Goal: Information Seeking & Learning: Learn about a topic

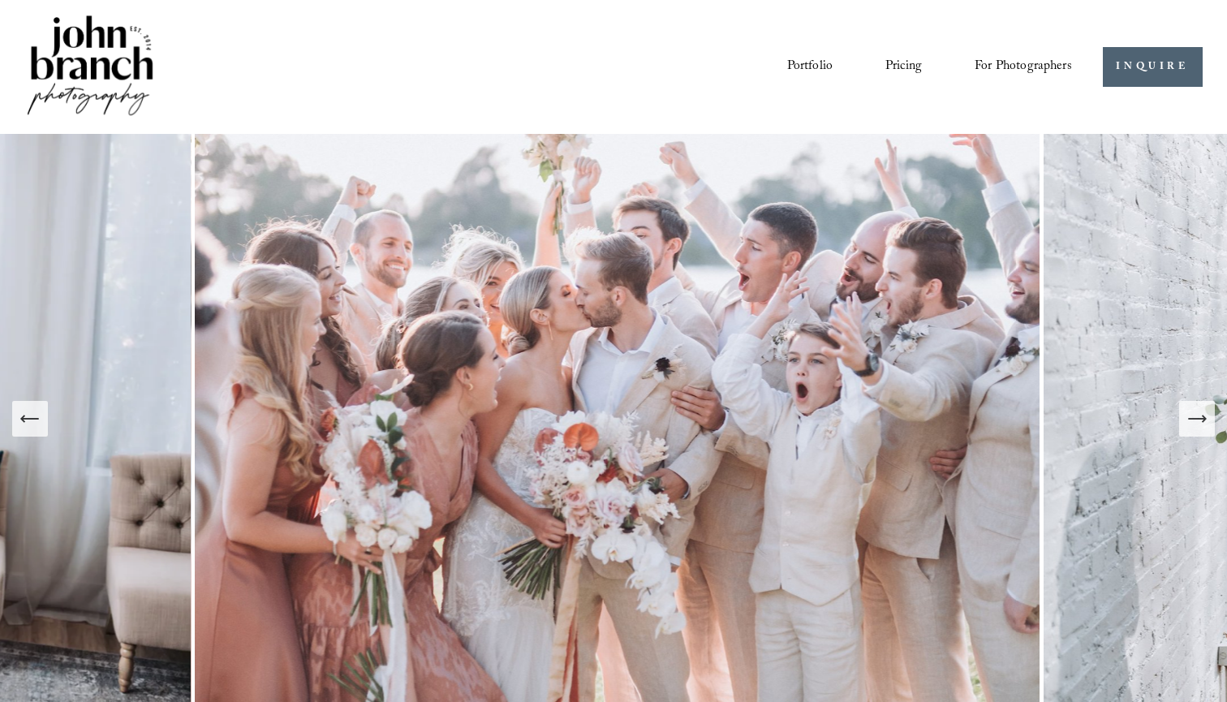
click at [797, 54] on link "Portfolio" at bounding box center [809, 67] width 45 height 28
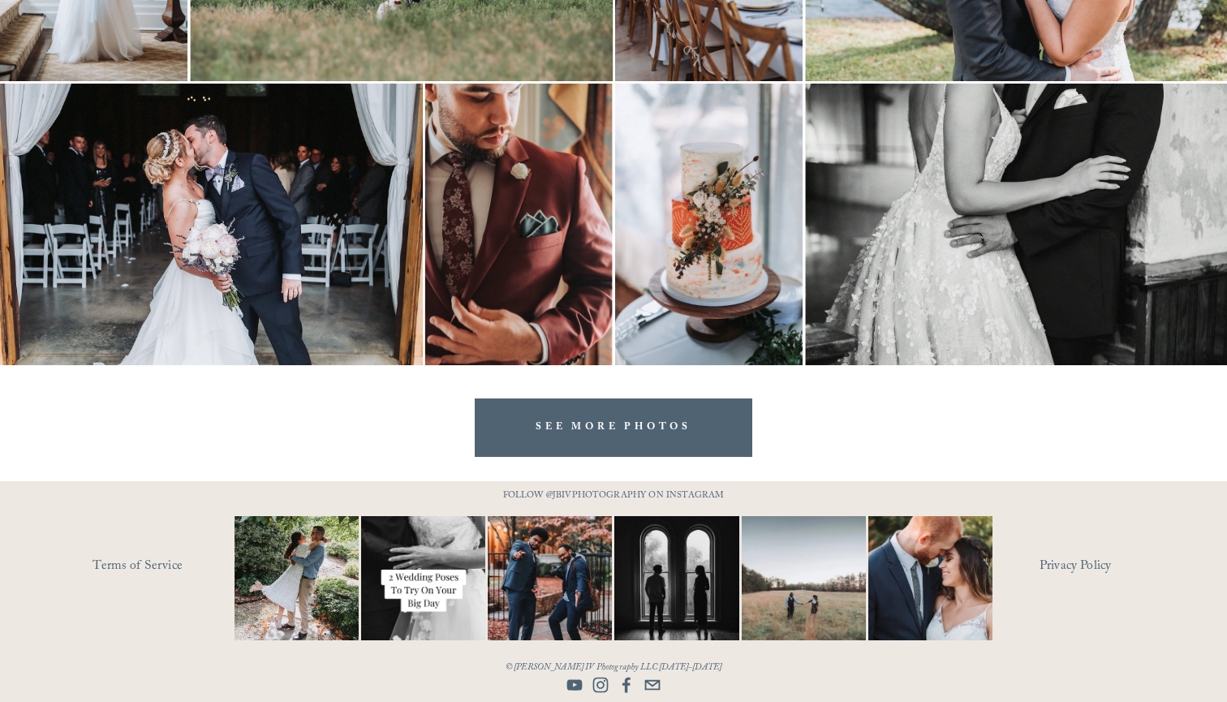
scroll to position [4753, 0]
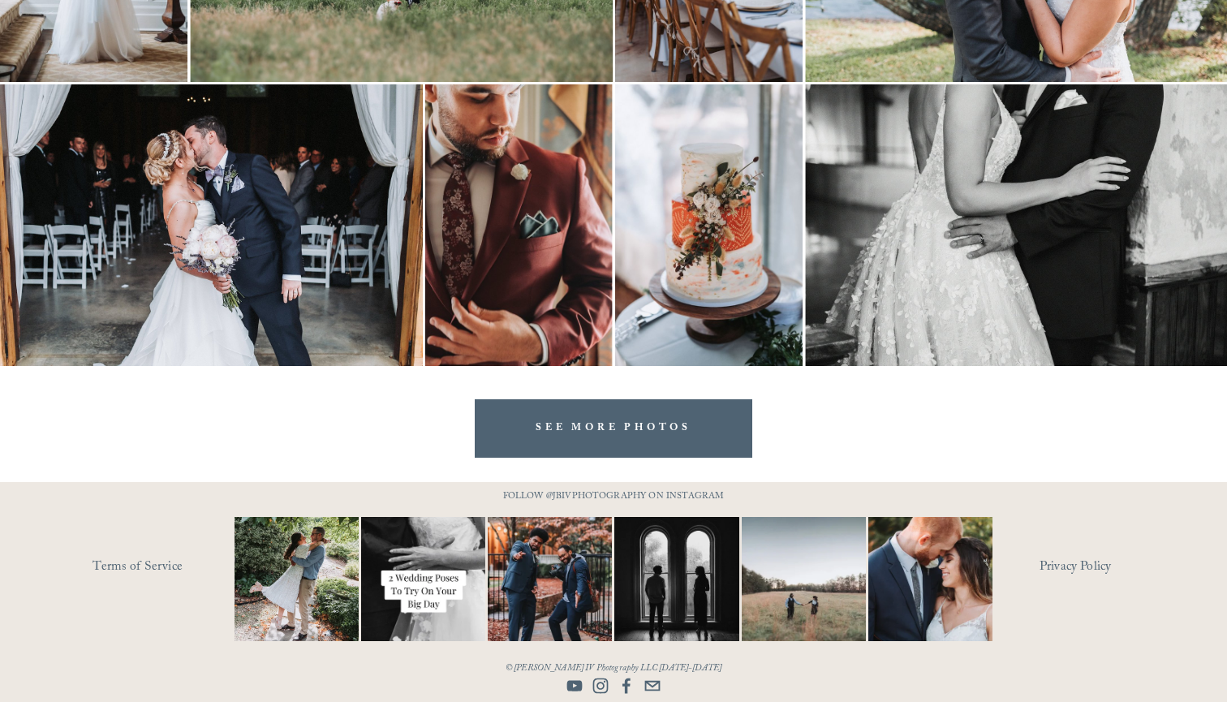
click at [608, 429] on link "SEE MORE PHOTOS" at bounding box center [614, 428] width 278 height 58
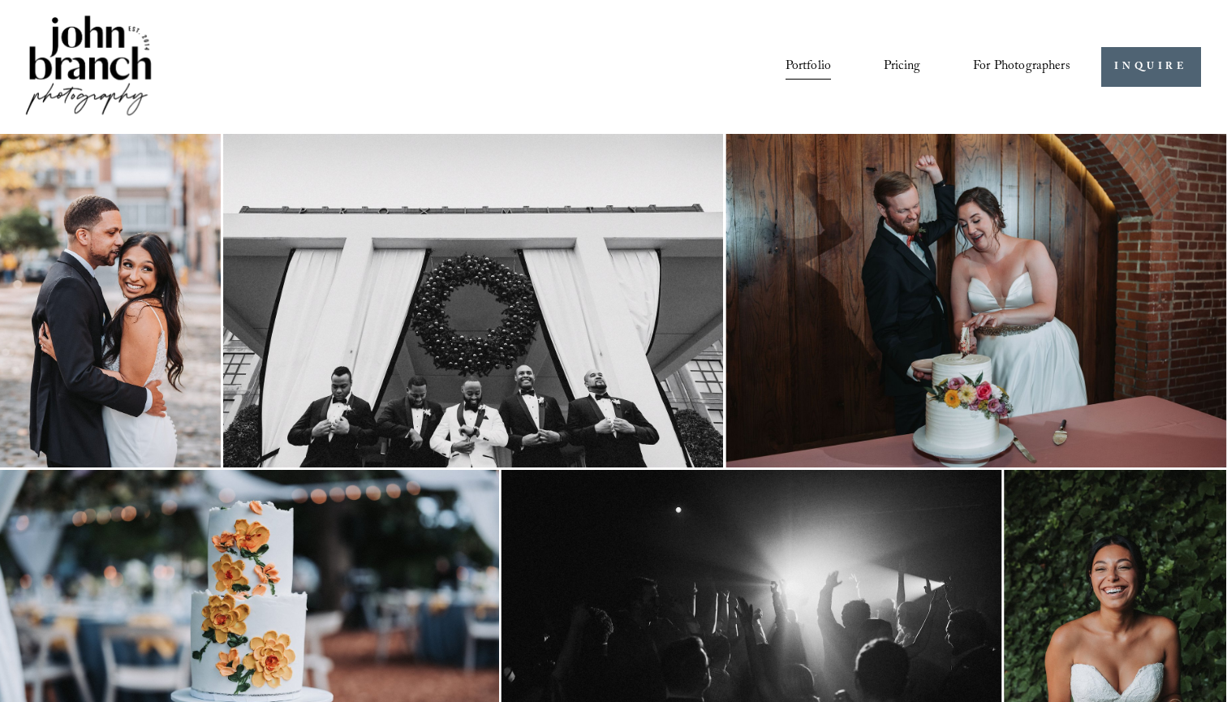
scroll to position [0, 2]
click at [911, 53] on link "Pricing" at bounding box center [902, 67] width 37 height 28
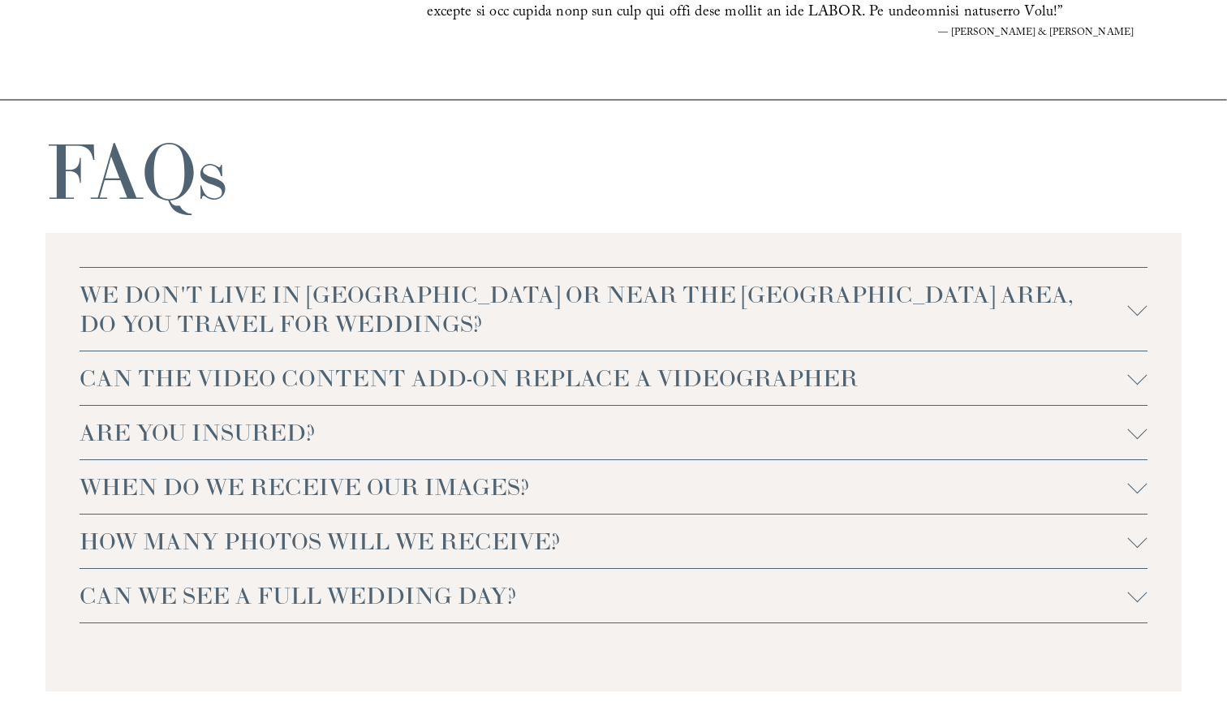
scroll to position [3314, 0]
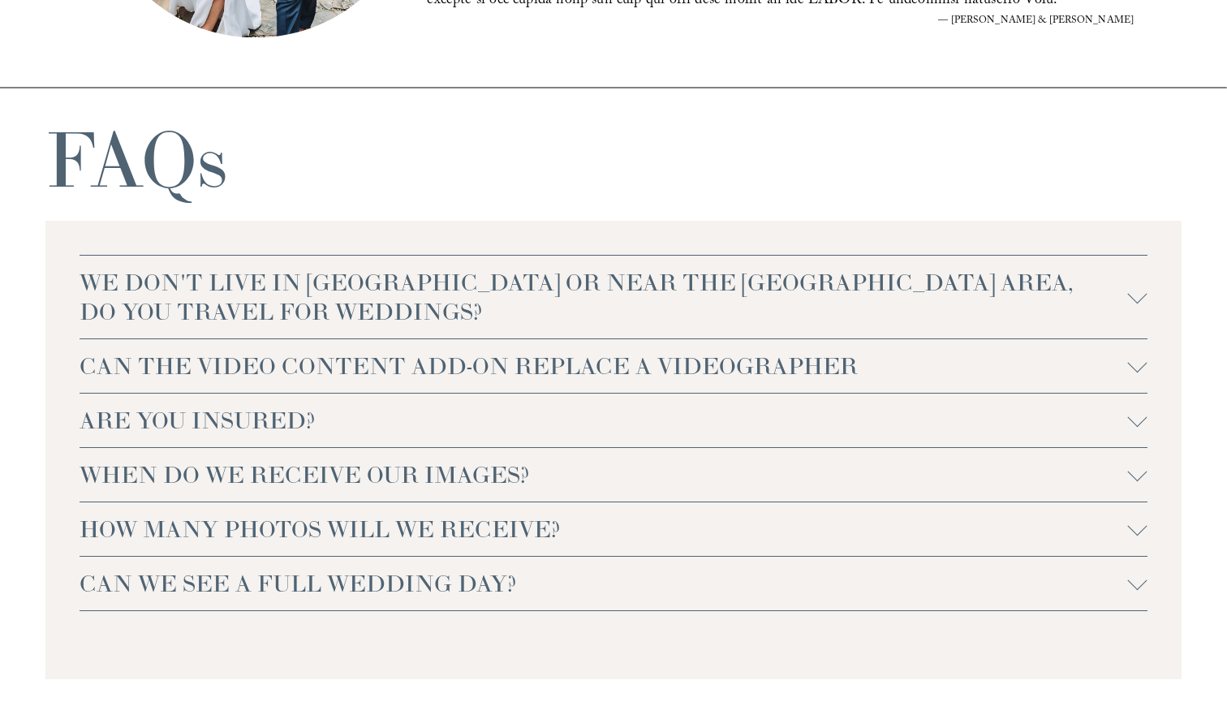
click at [337, 377] on span "CAN THE VIDEO CONTENT ADD-ON REPLACE A VIDEOGRAPHER" at bounding box center [604, 366] width 1049 height 29
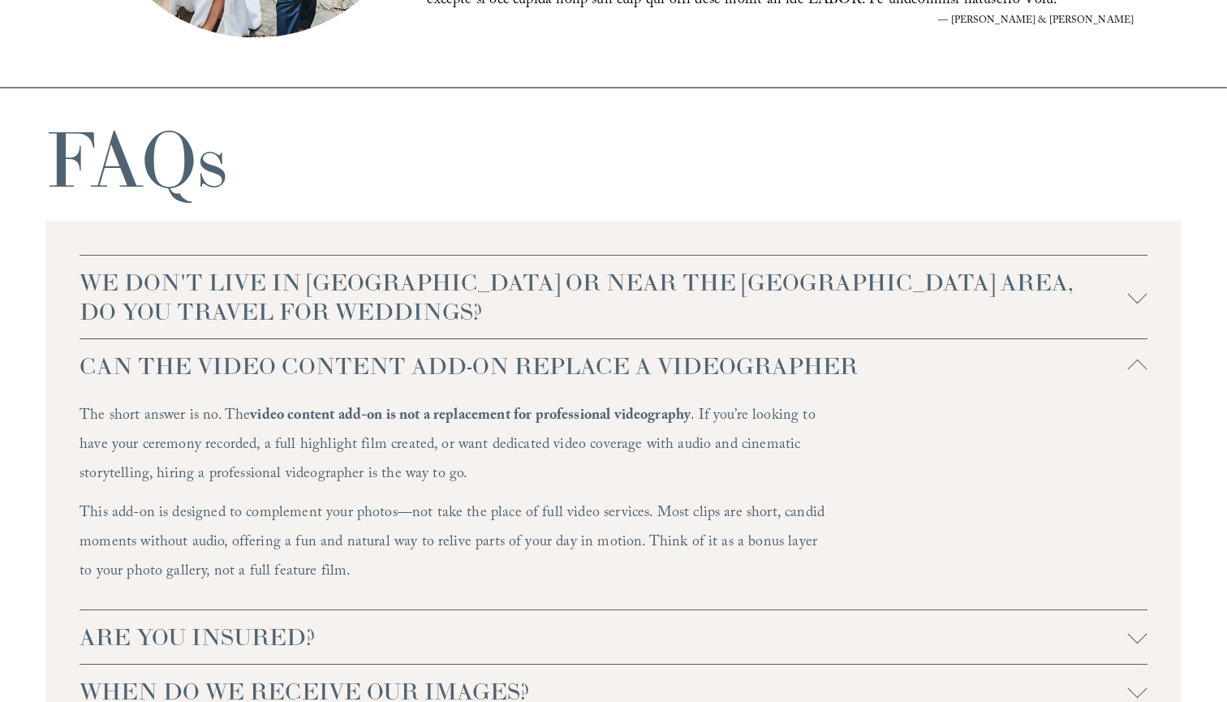
click at [337, 377] on span "CAN THE VIDEO CONTENT ADD-ON REPLACE A VIDEOGRAPHER" at bounding box center [604, 366] width 1049 height 29
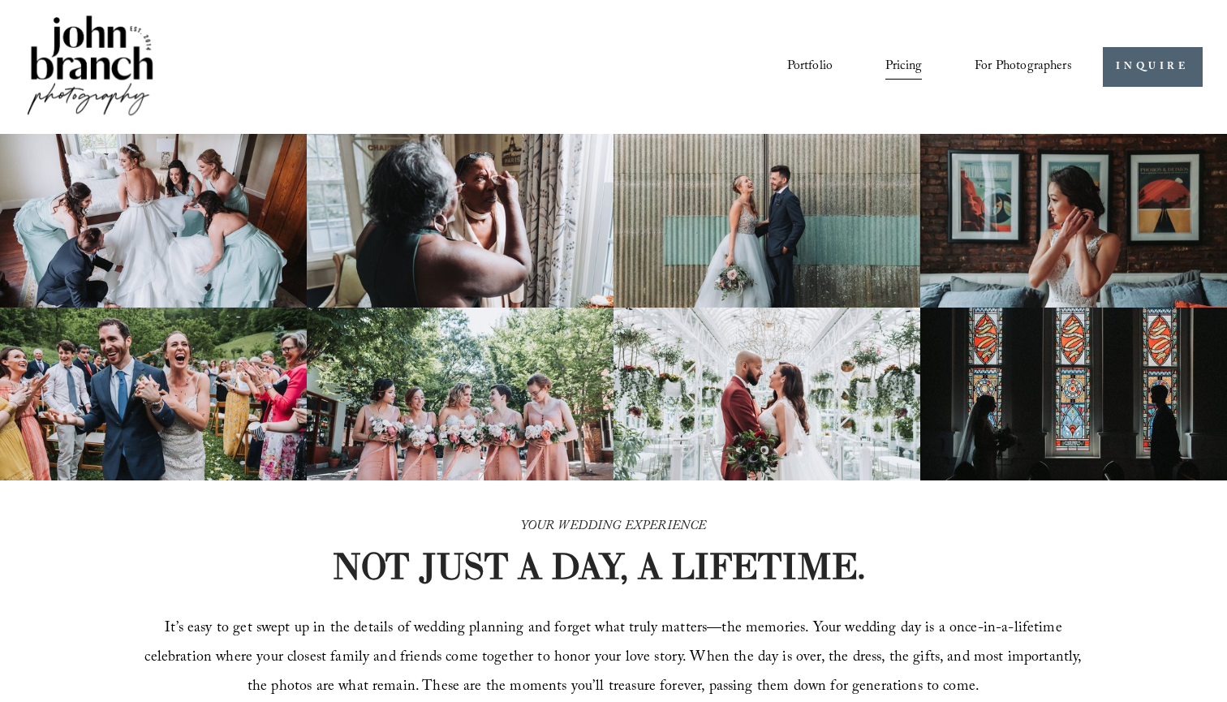
scroll to position [0, 0]
click at [793, 68] on link "Portfolio" at bounding box center [809, 67] width 45 height 28
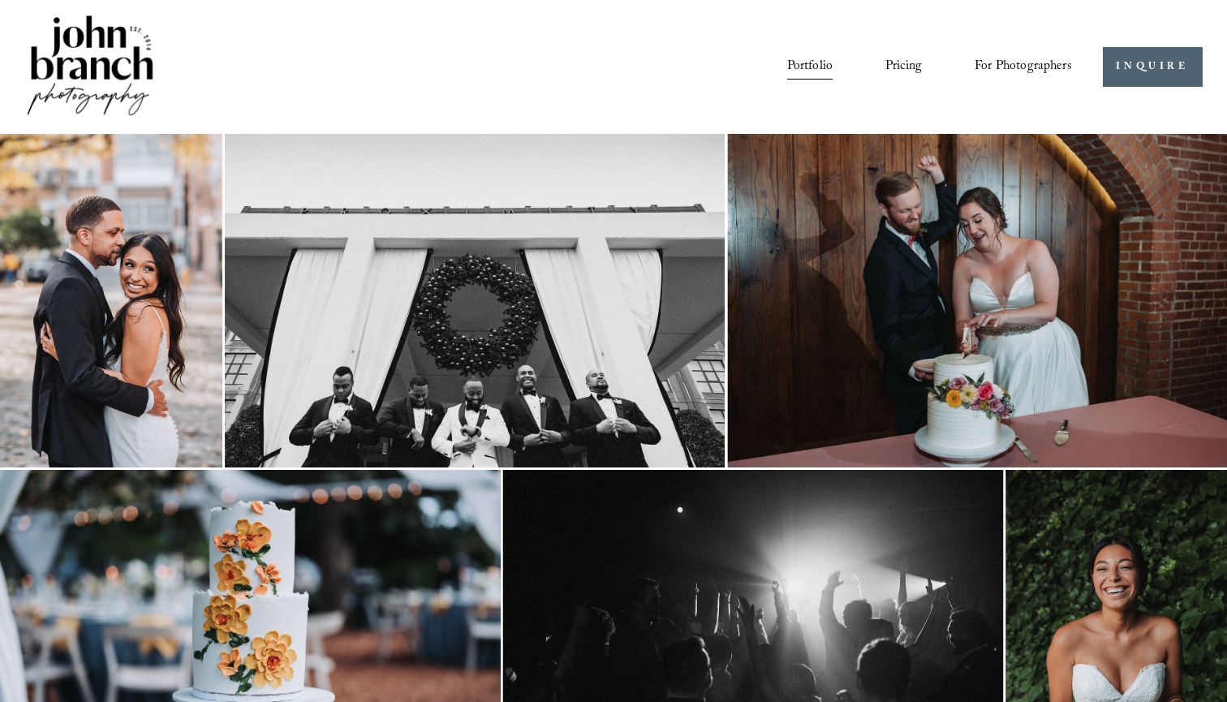
click at [1015, 63] on span "For Photographers" at bounding box center [1023, 66] width 97 height 25
click at [0, 0] on div "Presets" at bounding box center [0, 0] width 0 height 0
click at [798, 61] on link "Portfolio" at bounding box center [809, 67] width 45 height 28
click at [50, 80] on img at bounding box center [90, 67] width 132 height 110
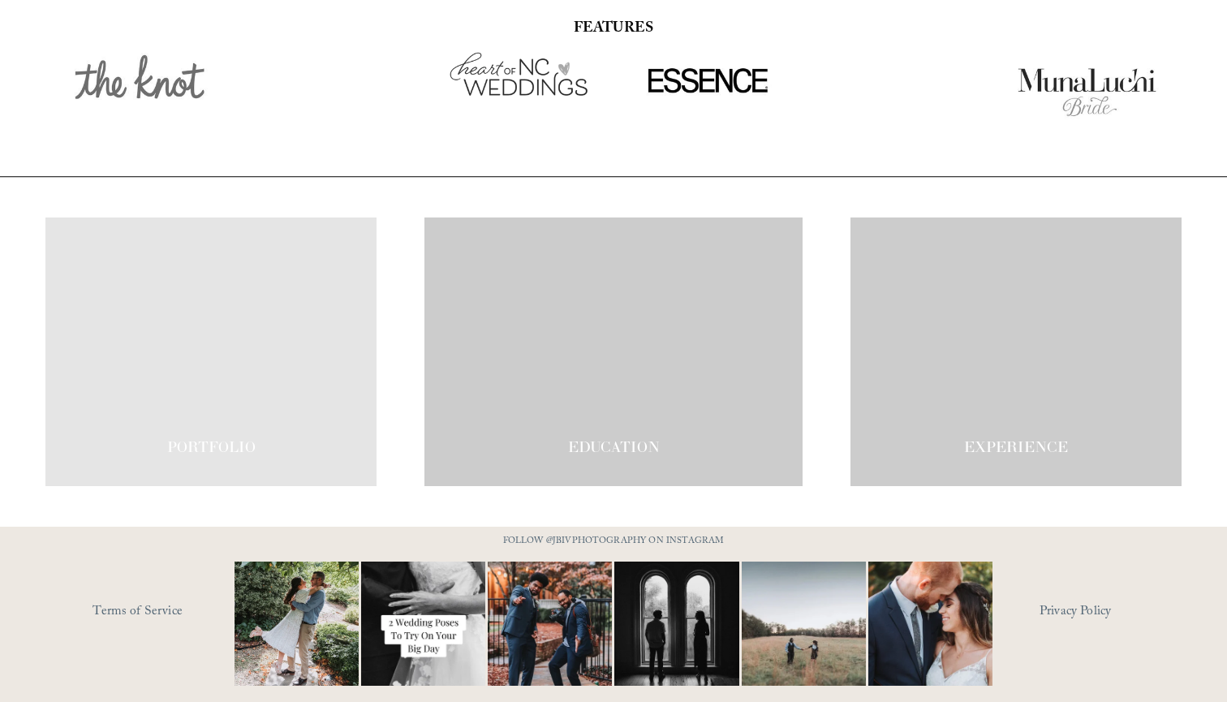
scroll to position [2707, 0]
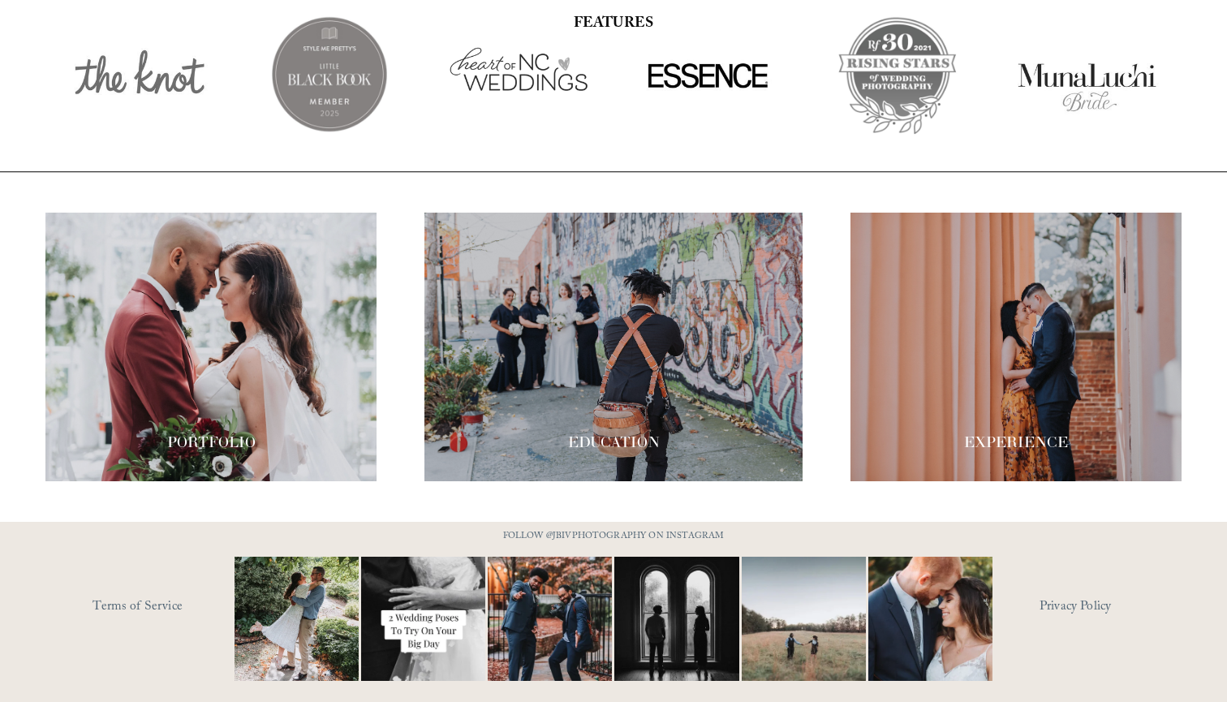
click at [911, 335] on div at bounding box center [1016, 347] width 331 height 269
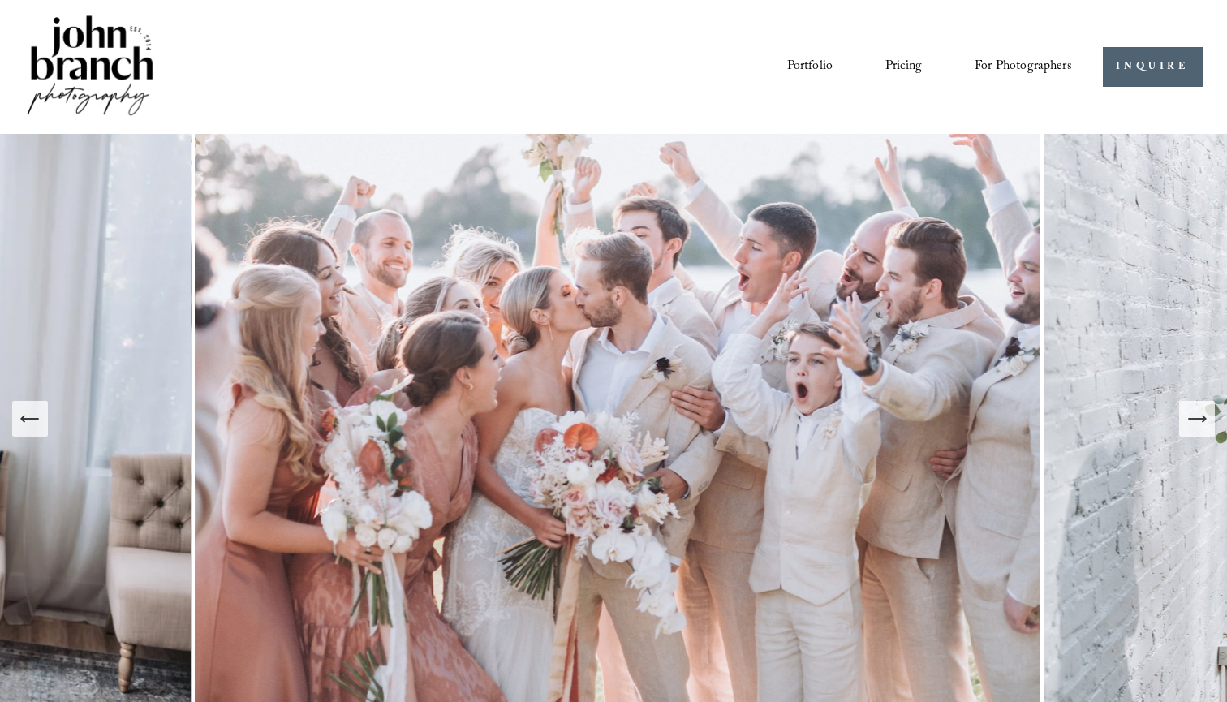
scroll to position [0, 0]
click at [1200, 425] on icon "Next Slide" at bounding box center [1197, 419] width 23 height 23
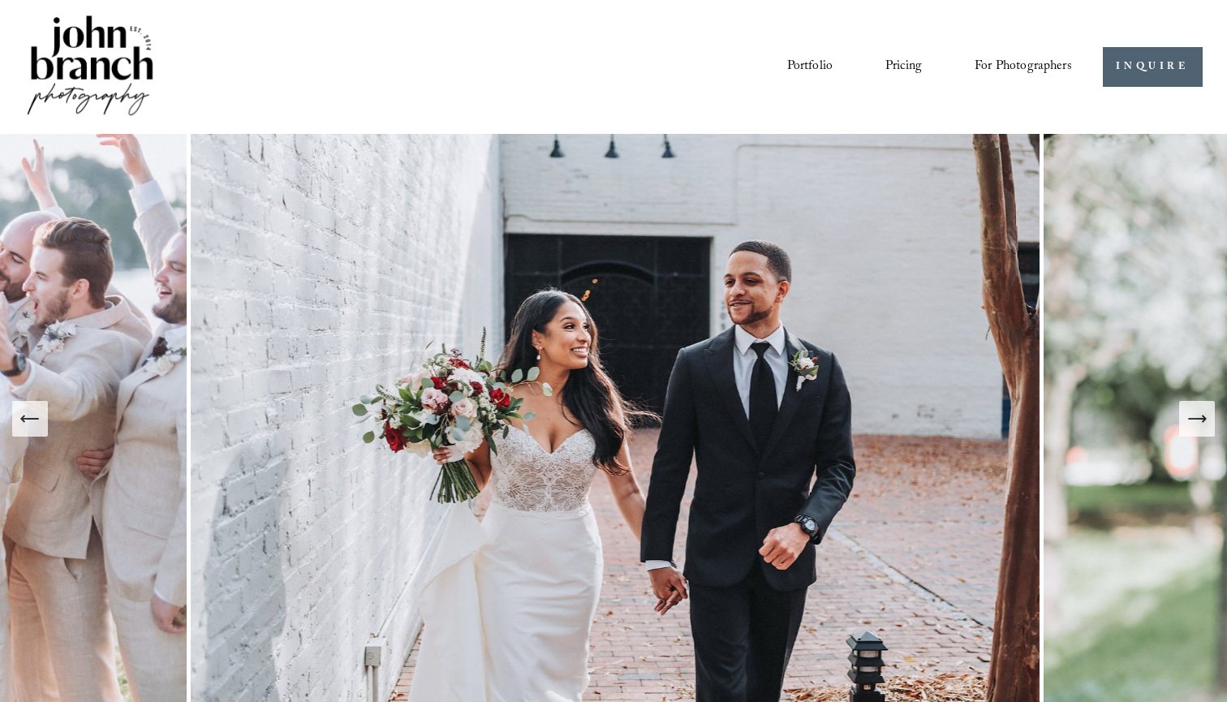
click at [1200, 425] on icon "Next Slide" at bounding box center [1197, 419] width 23 height 23
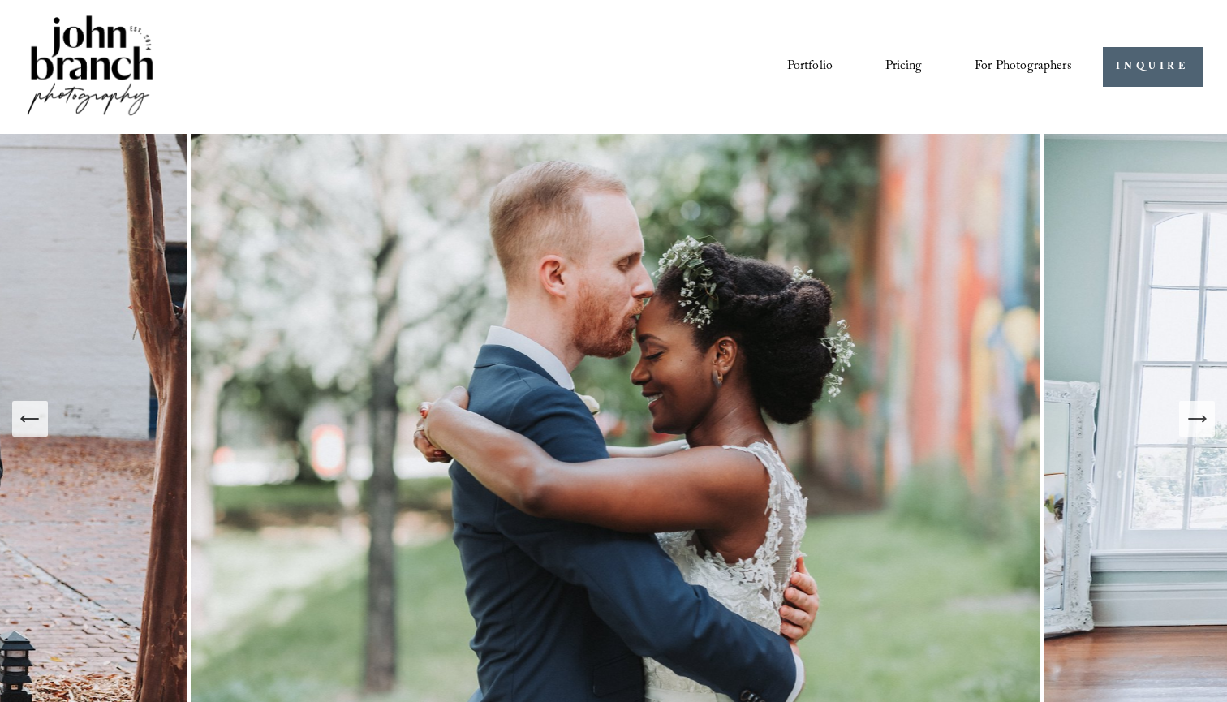
click at [1200, 425] on icon "Next Slide" at bounding box center [1197, 419] width 23 height 23
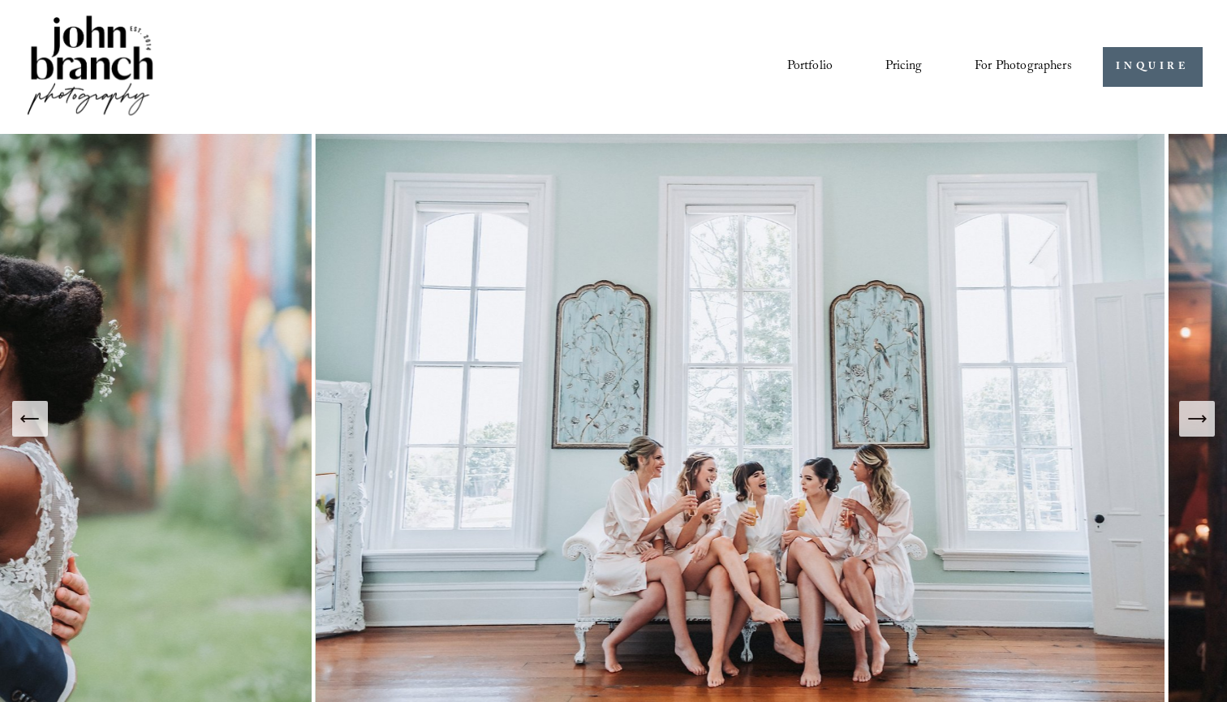
click at [1200, 425] on icon "Next Slide" at bounding box center [1197, 419] width 23 height 23
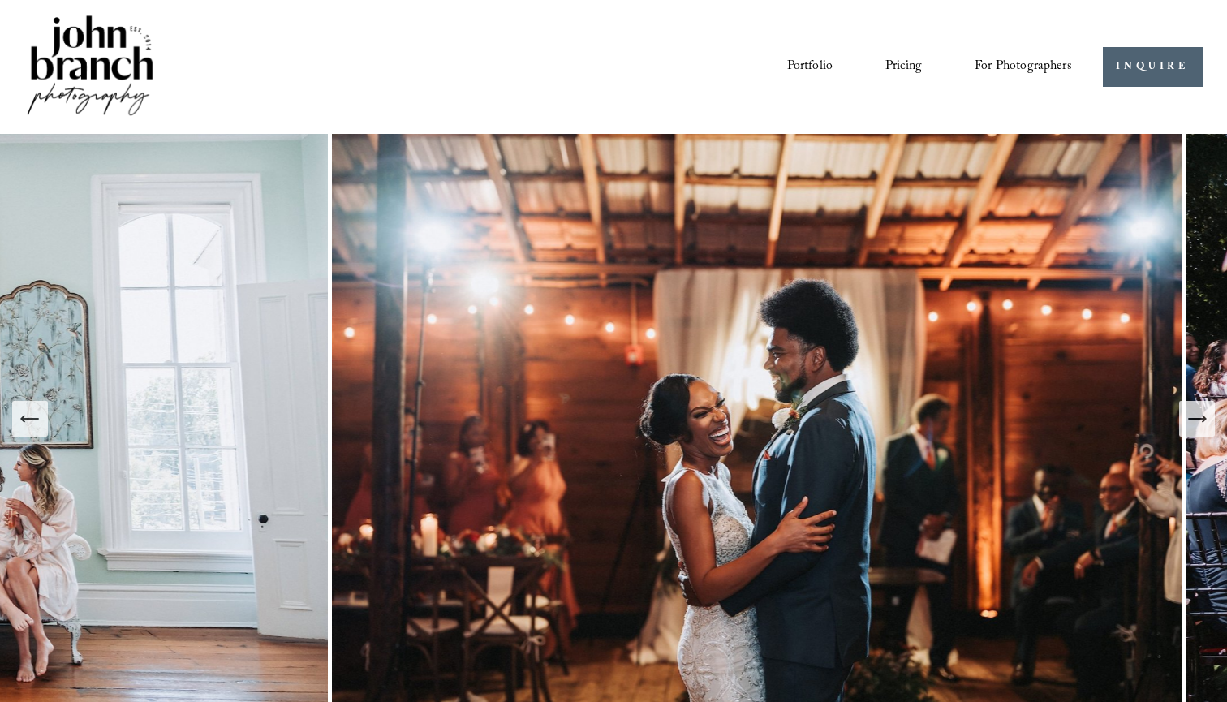
click at [1200, 425] on icon "Next Slide" at bounding box center [1197, 419] width 23 height 23
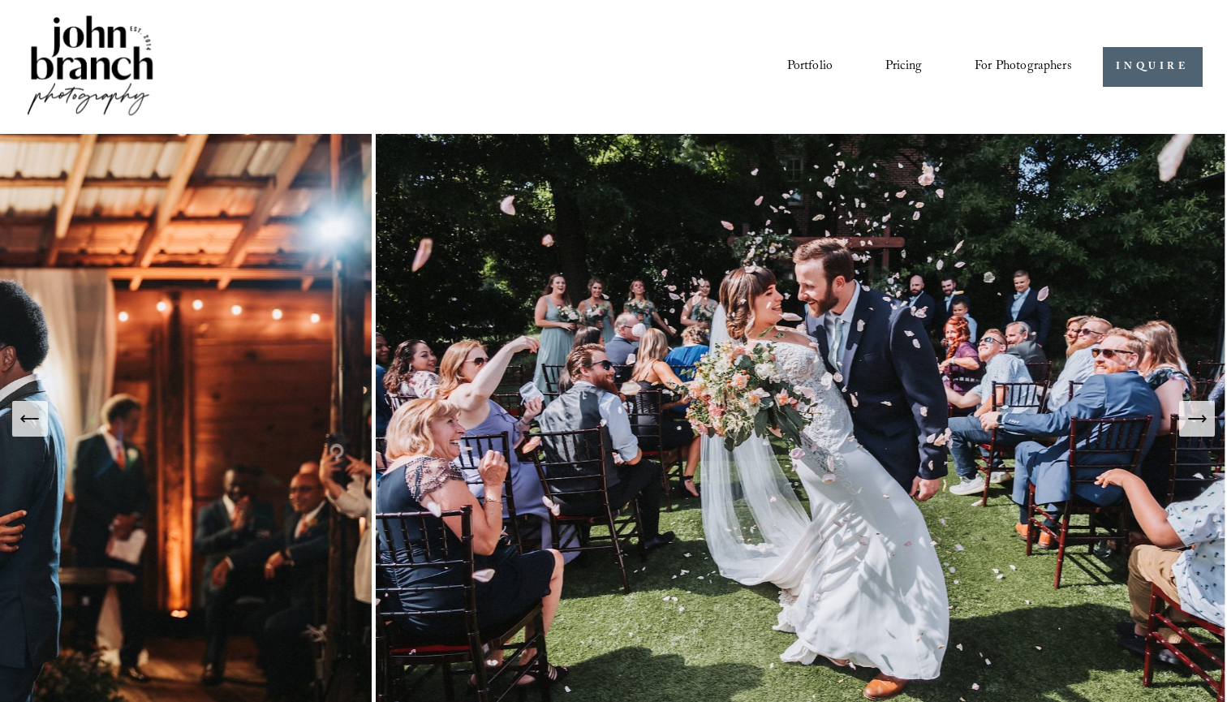
click at [1200, 425] on icon "Next Slide" at bounding box center [1197, 419] width 23 height 23
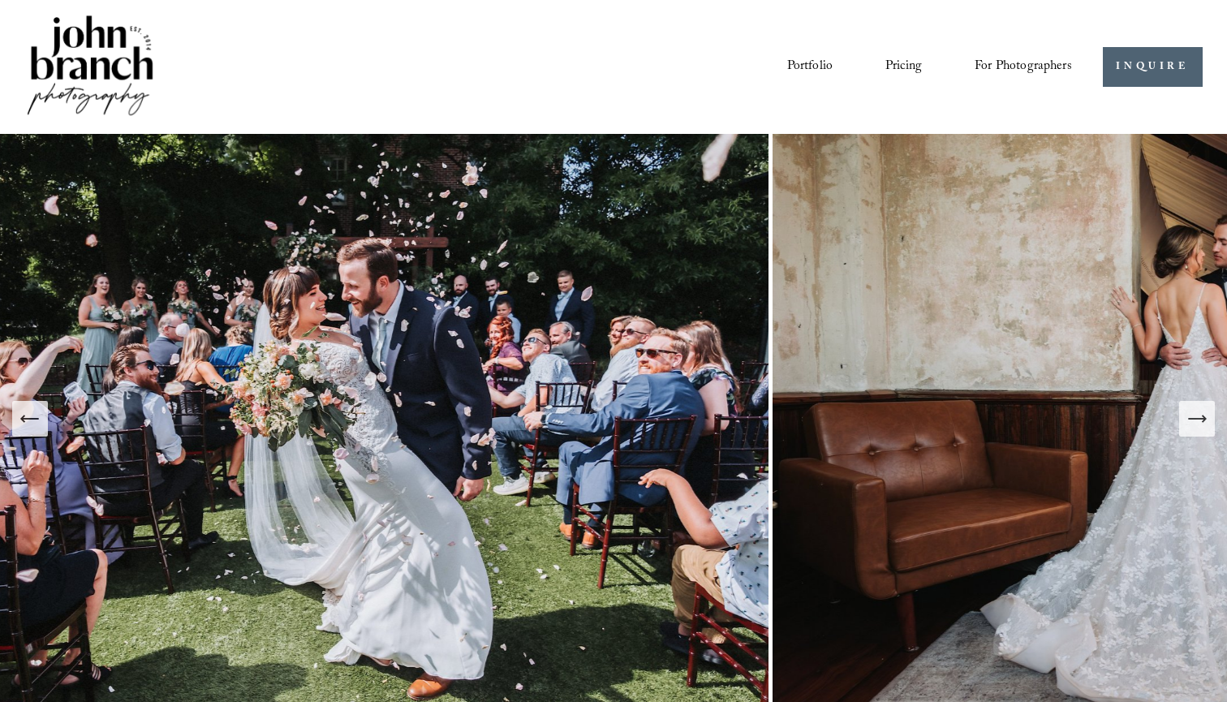
click at [1200, 425] on icon "Next Slide" at bounding box center [1197, 419] width 23 height 23
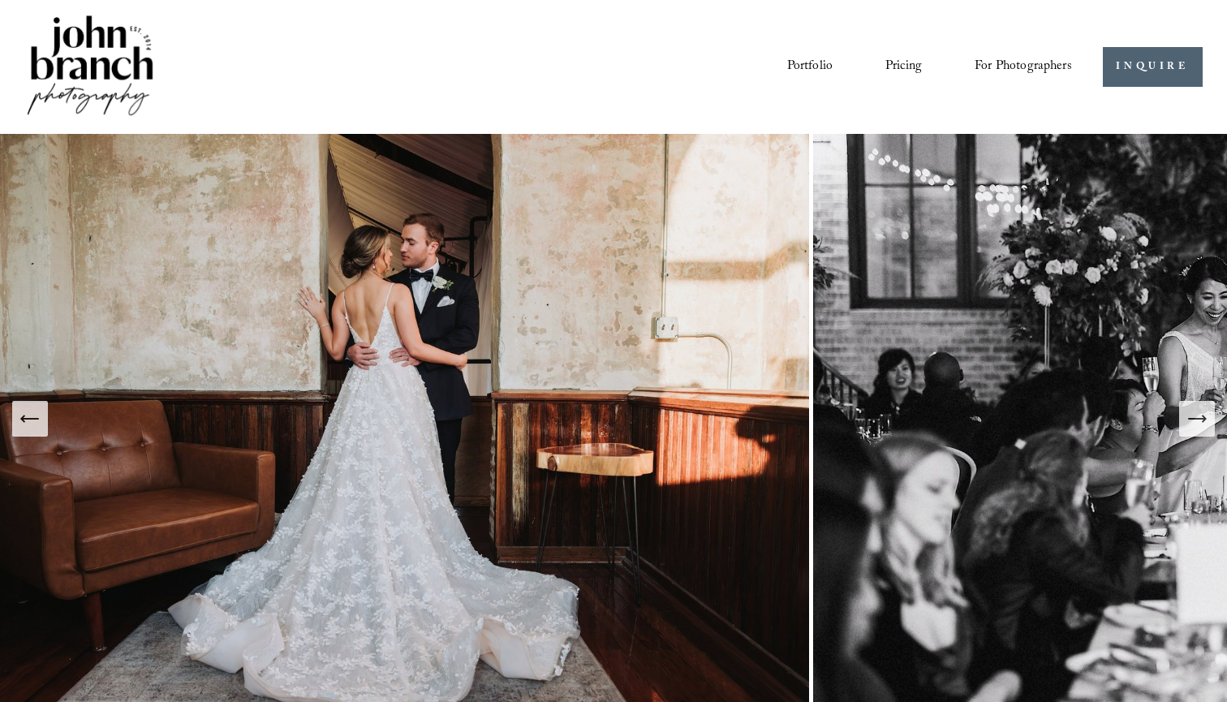
click at [1200, 425] on icon "Next Slide" at bounding box center [1197, 419] width 23 height 23
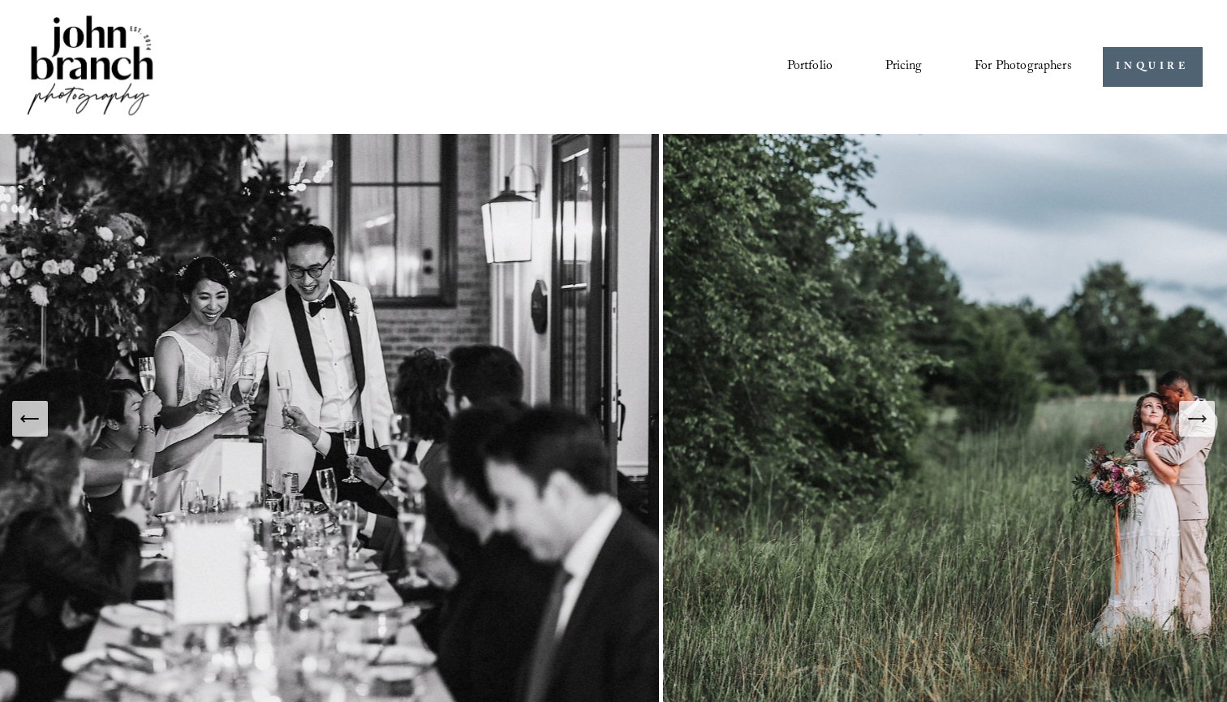
click at [1200, 425] on icon "Next Slide" at bounding box center [1197, 419] width 23 height 23
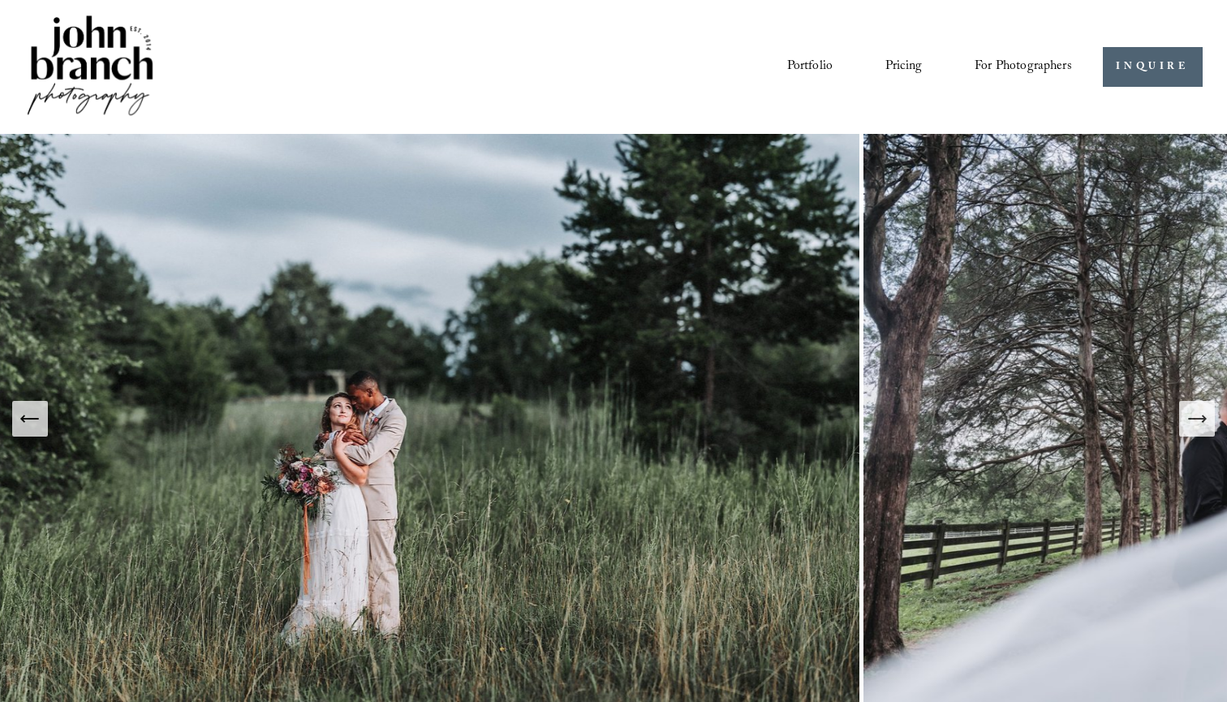
click at [1200, 425] on icon "Next Slide" at bounding box center [1197, 419] width 23 height 23
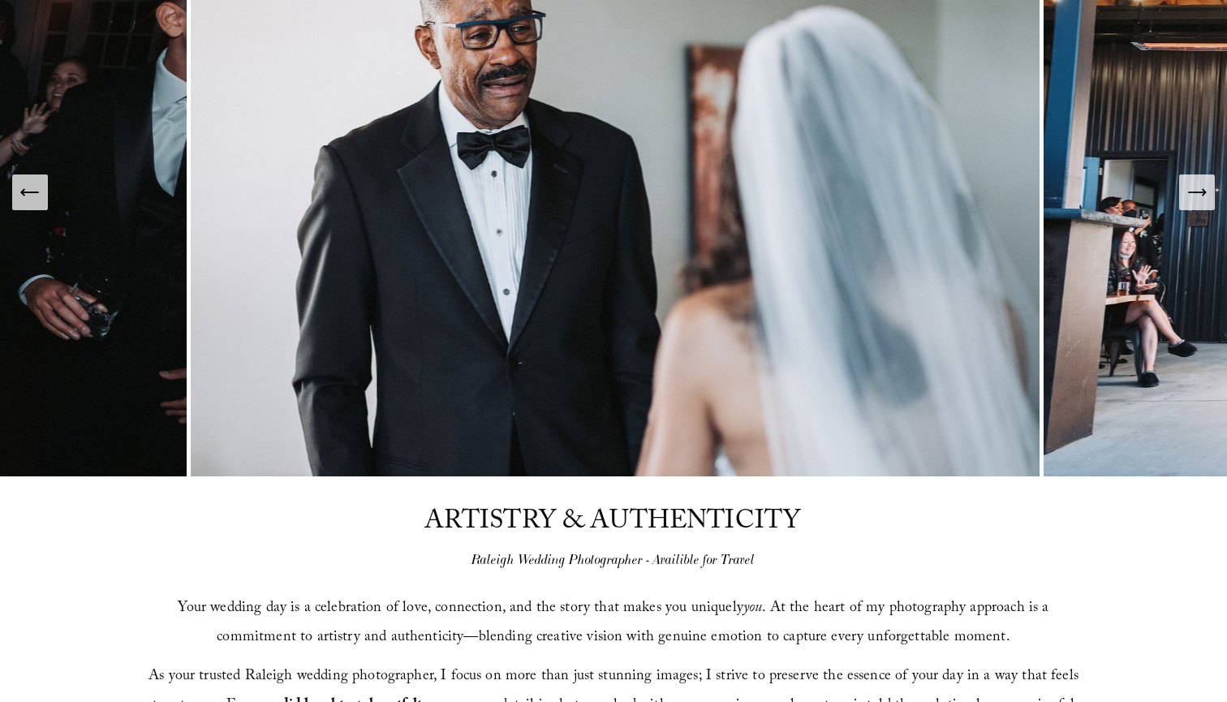
scroll to position [65, 0]
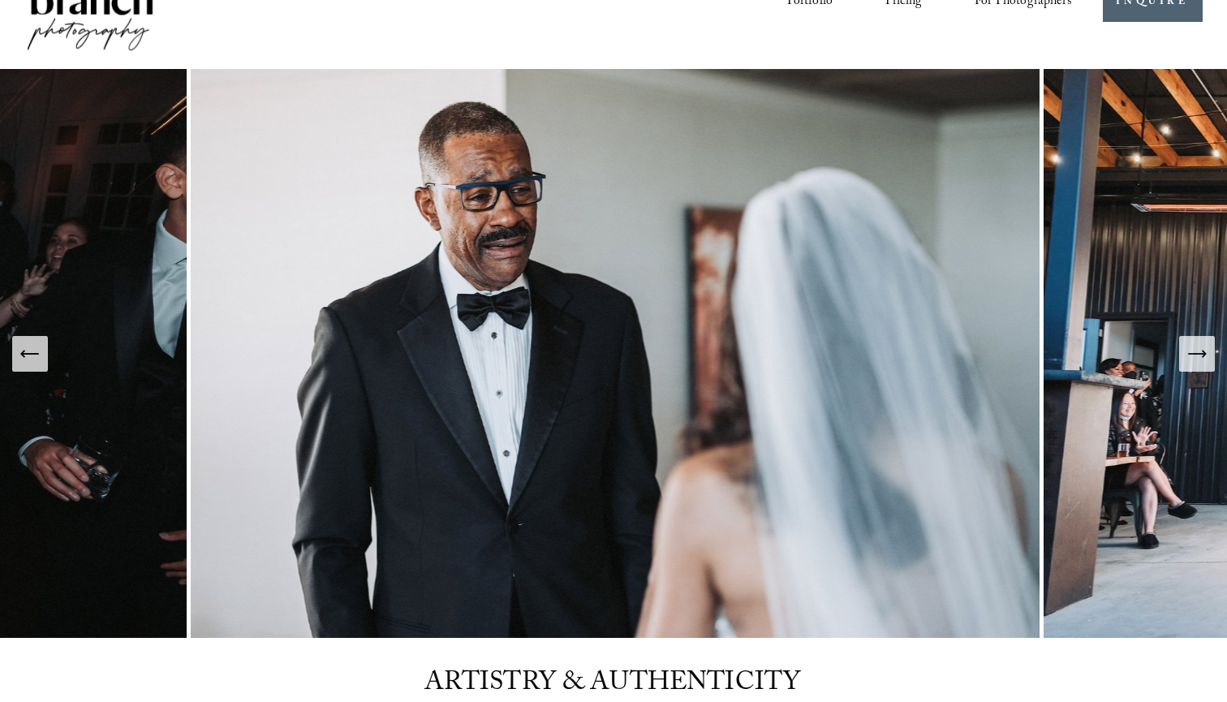
click at [39, 365] on div "Previous Slide" at bounding box center [30, 354] width 23 height 23
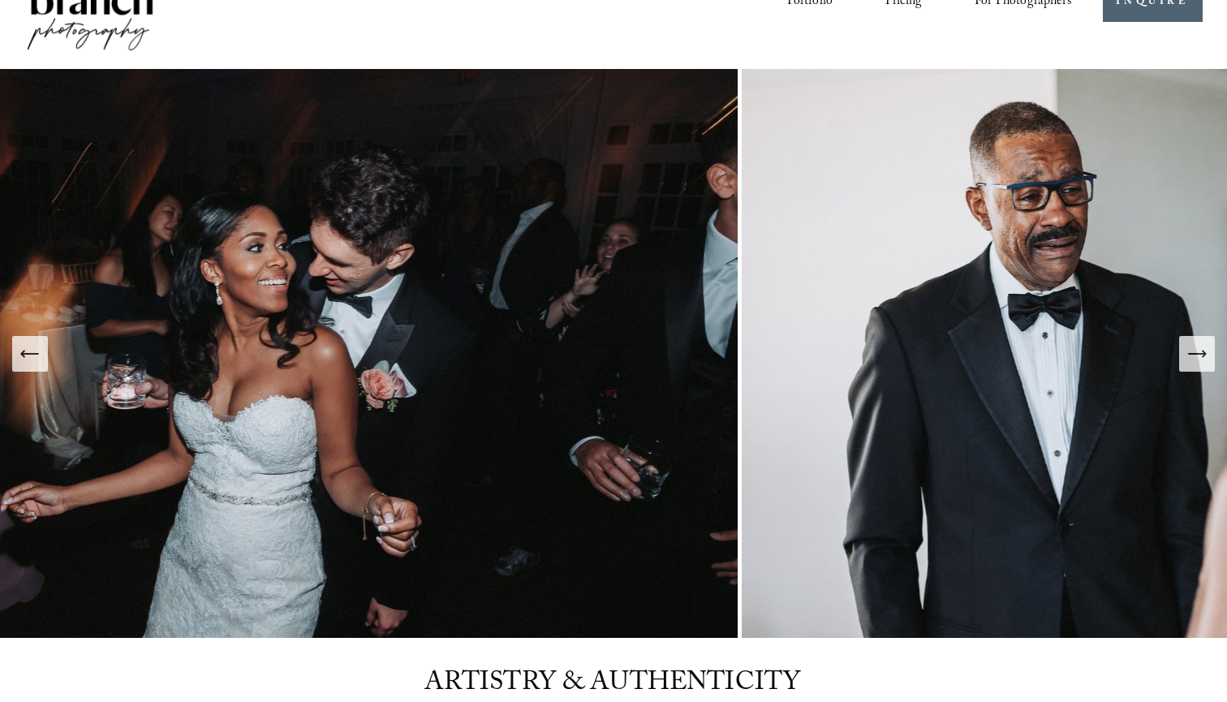
click at [39, 365] on div "Previous Slide" at bounding box center [30, 354] width 23 height 23
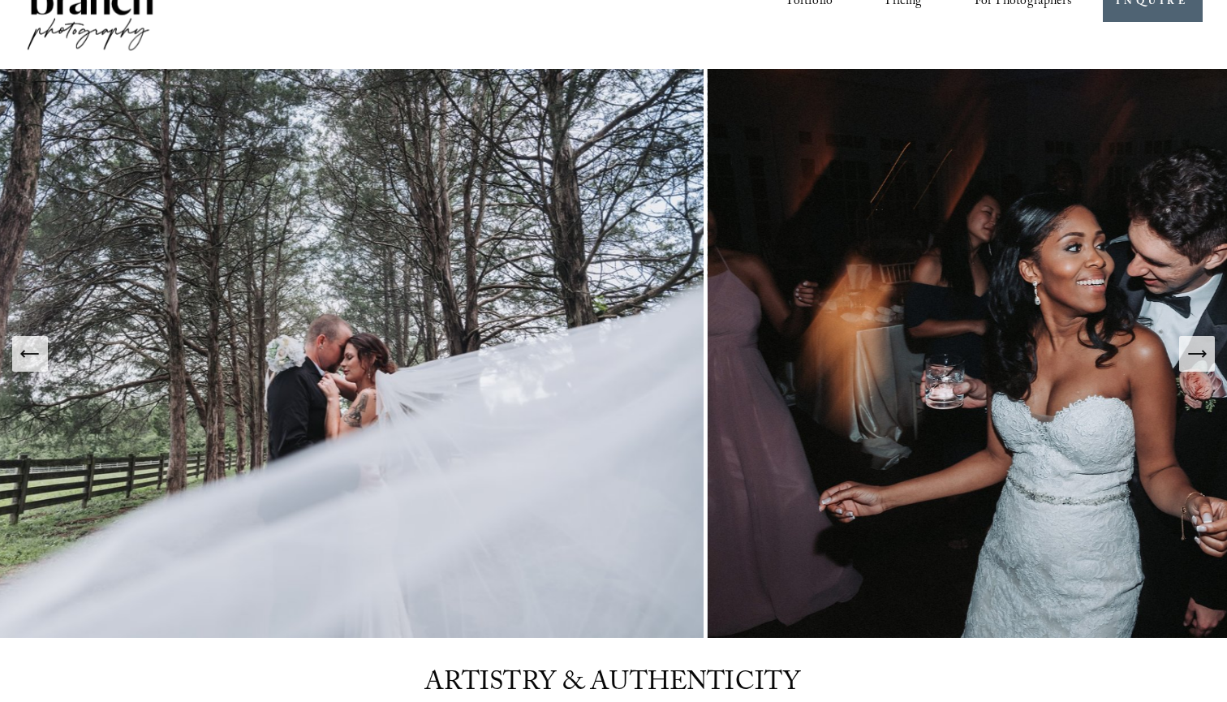
click at [39, 365] on div "Previous Slide" at bounding box center [30, 354] width 23 height 23
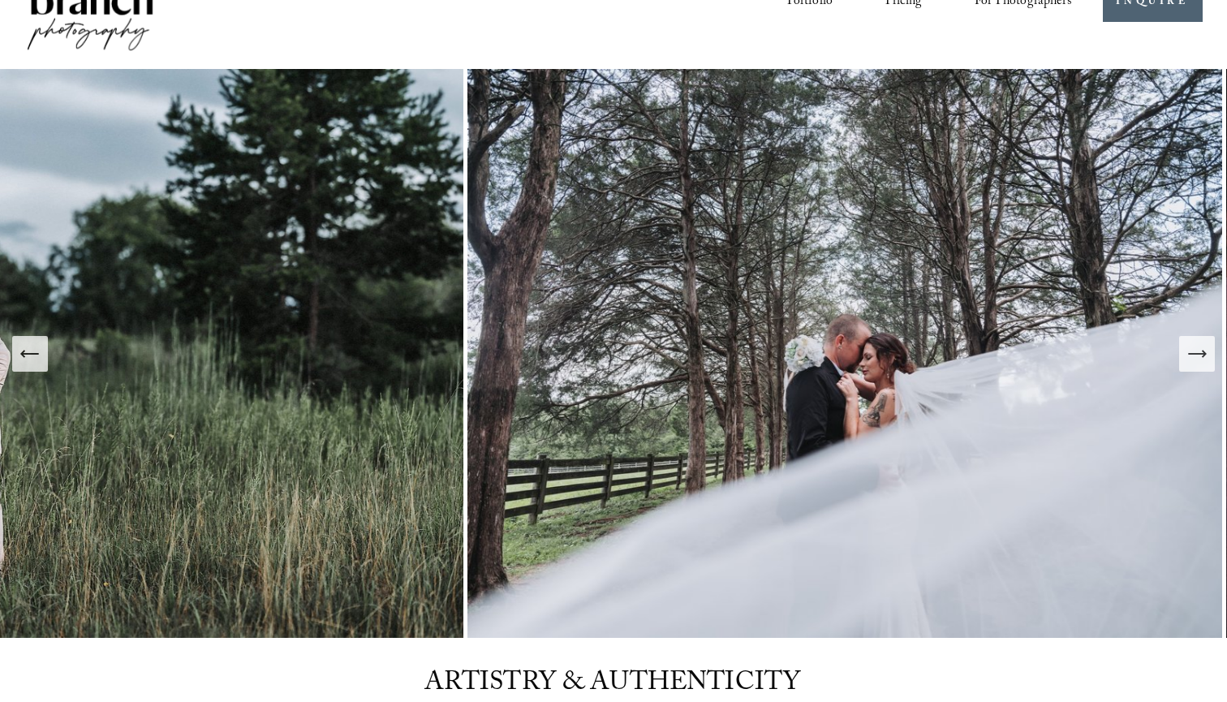
click at [39, 365] on div "Previous Slide" at bounding box center [30, 354] width 23 height 23
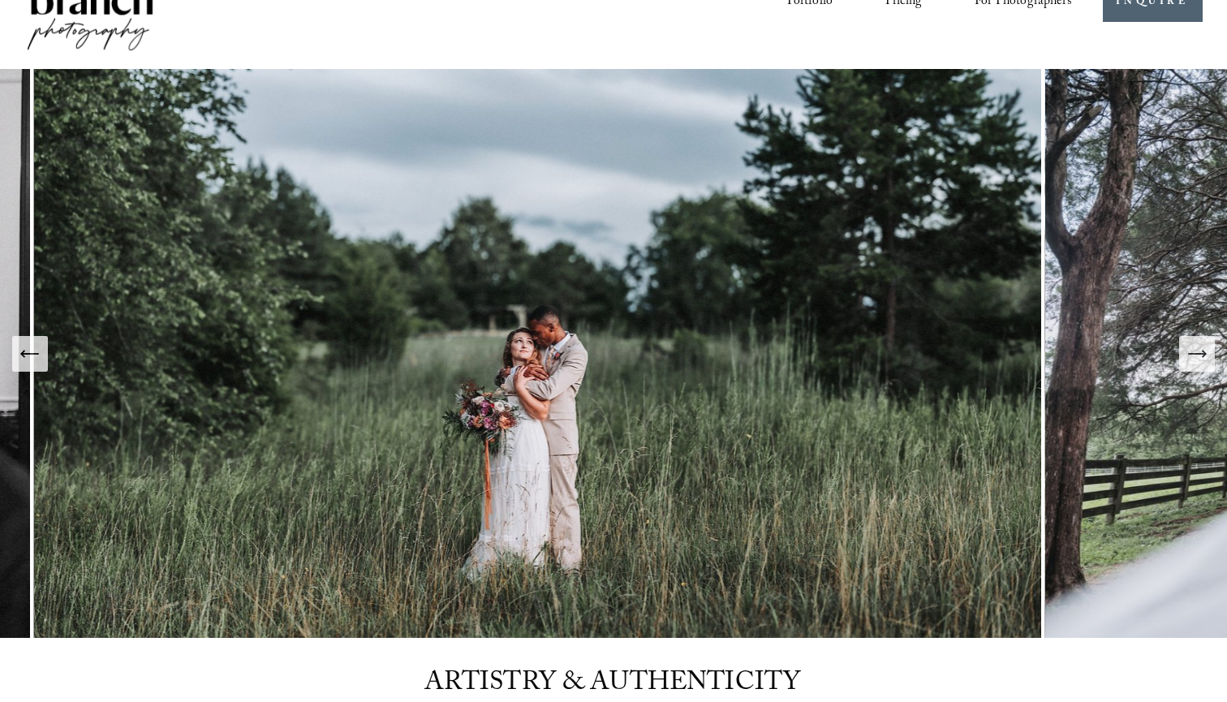
click at [39, 365] on div "Previous Slide" at bounding box center [30, 354] width 23 height 23
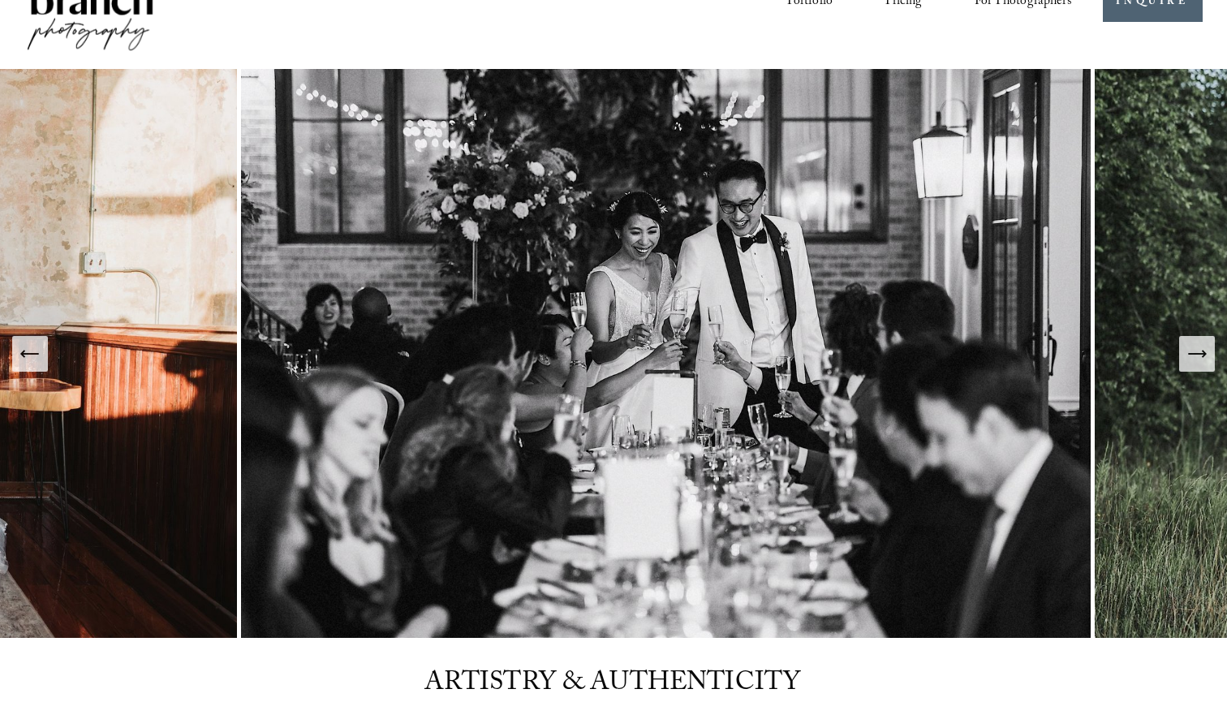
click at [39, 365] on div "Previous Slide" at bounding box center [30, 354] width 23 height 23
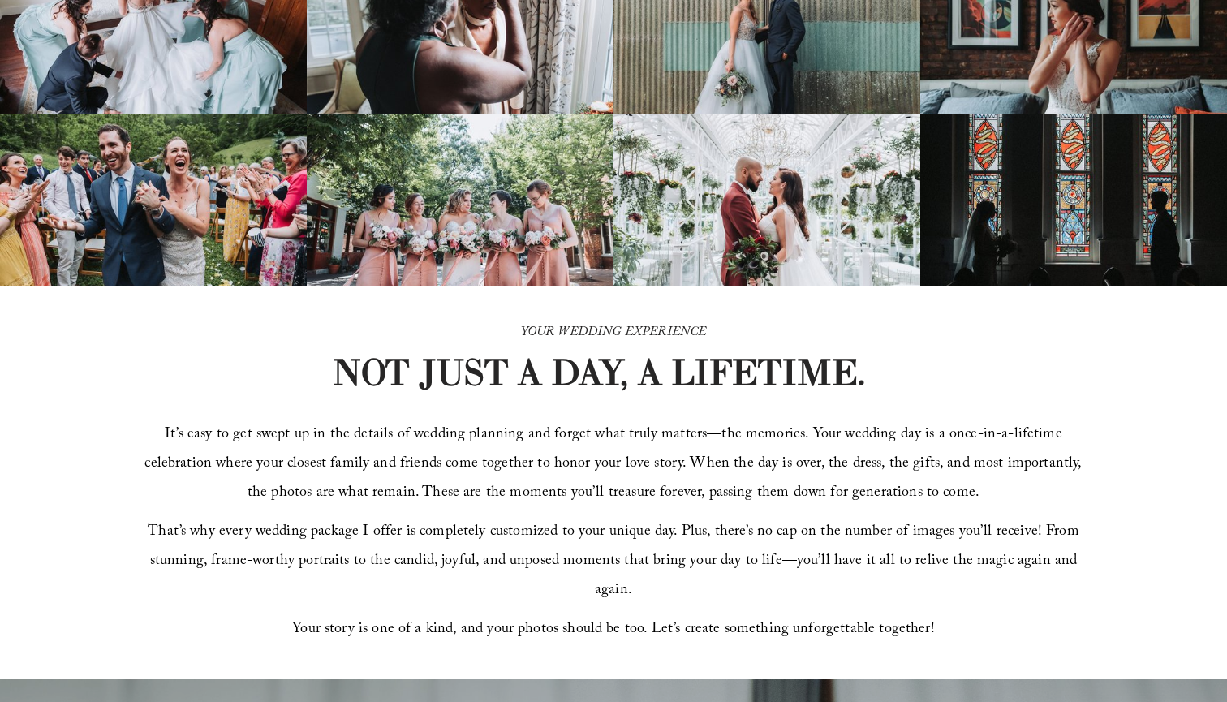
scroll to position [195, 0]
